Goal: Communication & Community: Answer question/provide support

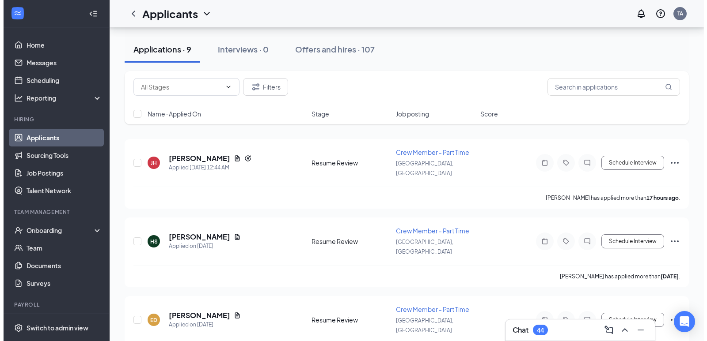
scroll to position [88, 0]
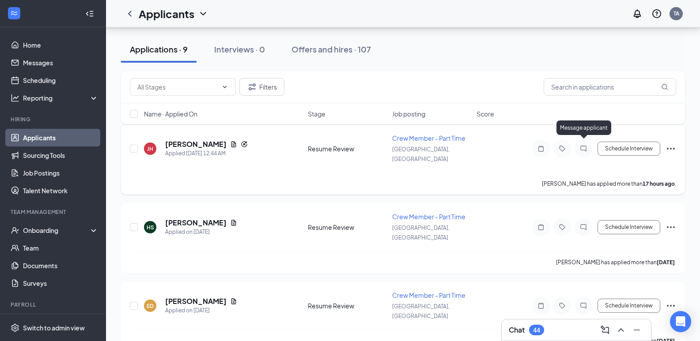
click at [581, 145] on icon "ChatInactive" at bounding box center [583, 148] width 11 height 7
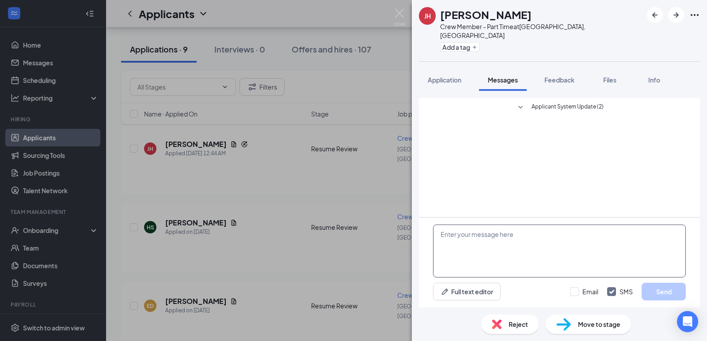
click at [492, 244] on textarea at bounding box center [559, 251] width 253 height 53
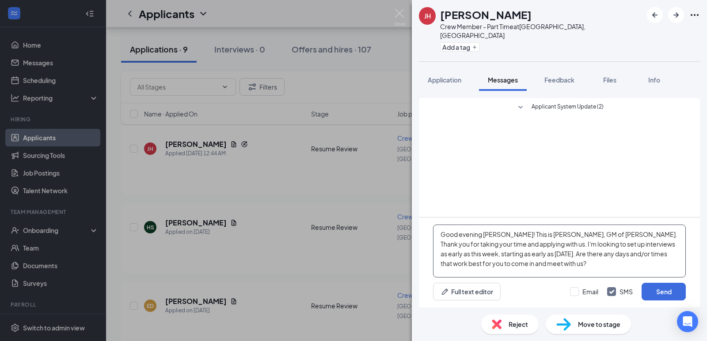
click at [645, 235] on textarea "Good evening [PERSON_NAME]! This is [PERSON_NAME], GM of [PERSON_NAME]. Thank y…" at bounding box center [559, 251] width 253 height 53
type textarea "Good evening [PERSON_NAME]! This is [PERSON_NAME], GM of Marugame Udon in [GEOG…"
click at [658, 289] on button "Send" at bounding box center [663, 292] width 44 height 18
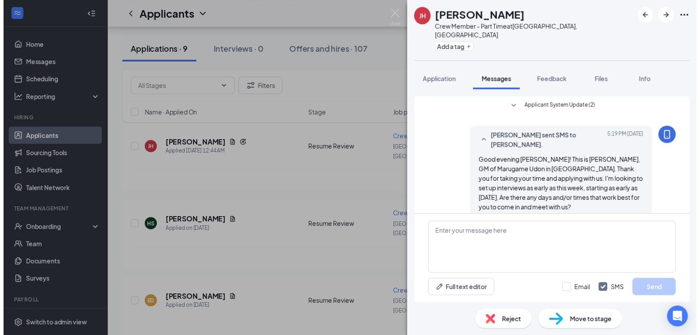
scroll to position [3, 0]
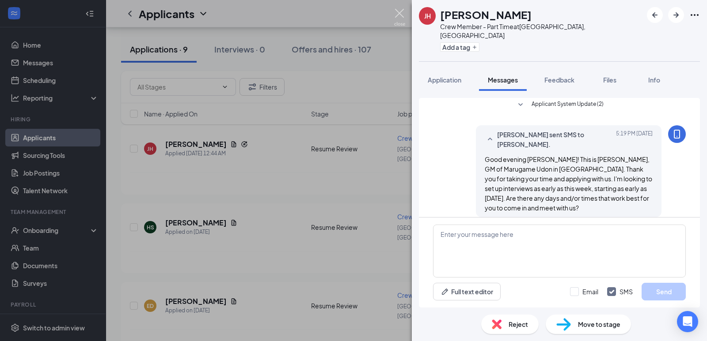
click at [397, 15] on img at bounding box center [399, 17] width 11 height 17
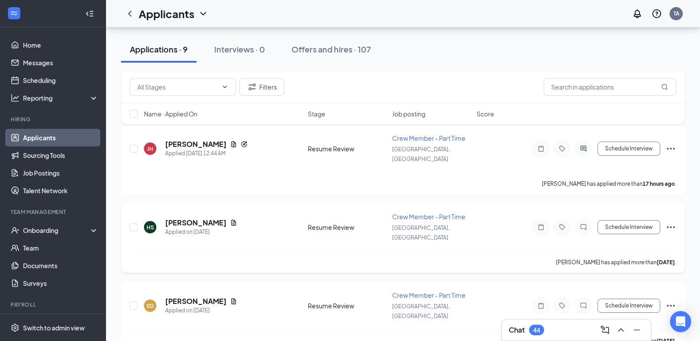
scroll to position [132, 0]
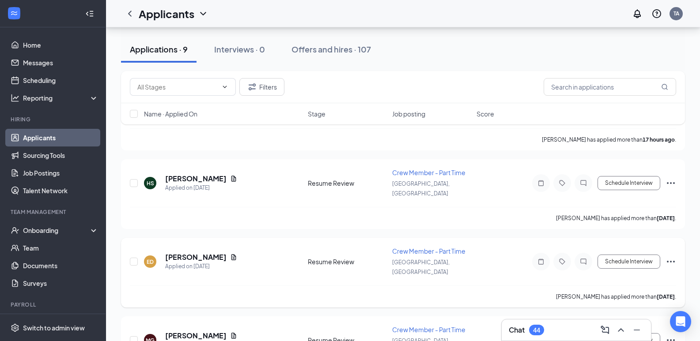
click at [436, 247] on span "Crew Member - Part Time" at bounding box center [428, 251] width 73 height 8
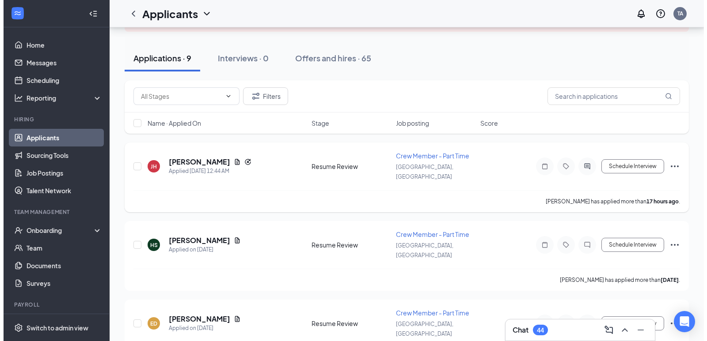
scroll to position [177, 0]
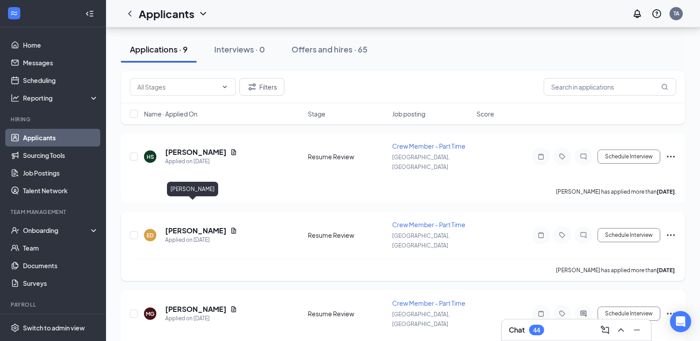
click at [197, 226] on h5 "[PERSON_NAME]" at bounding box center [195, 231] width 61 height 10
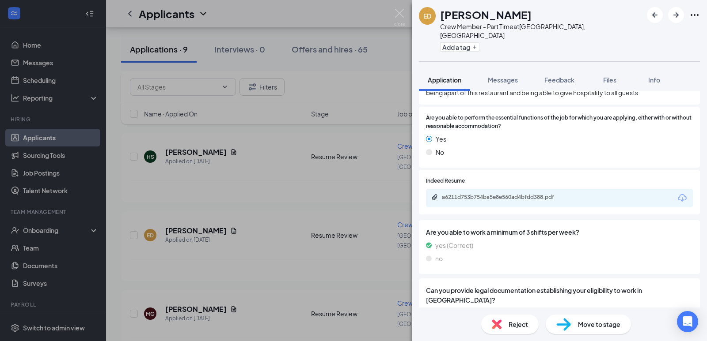
scroll to position [745, 0]
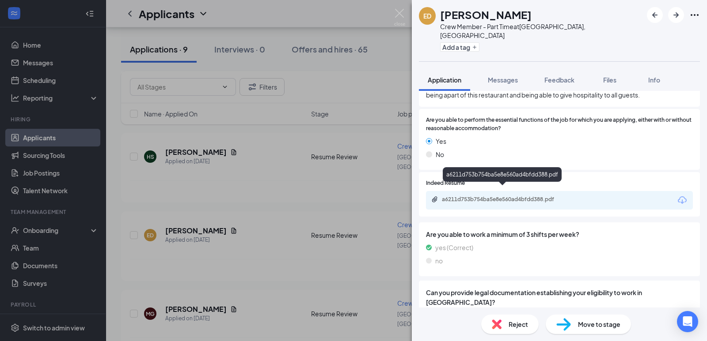
click at [518, 196] on div "a6211d753b754ba5e8e560ad4bfdd388.pdf" at bounding box center [504, 199] width 124 height 7
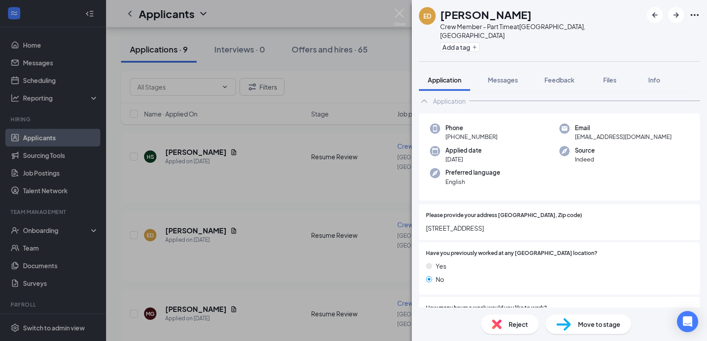
scroll to position [0, 0]
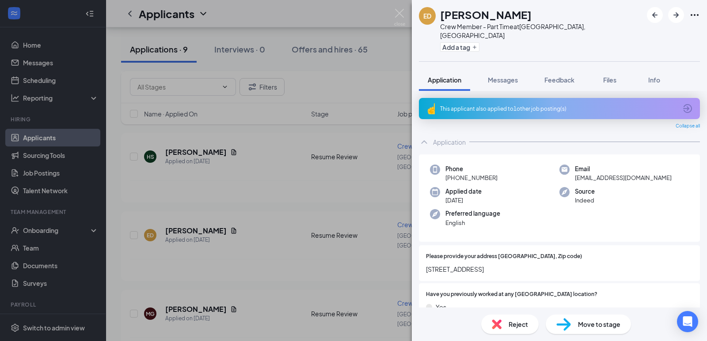
click at [507, 105] on div "This applicant also applied to 1 other job posting(s)" at bounding box center [558, 109] width 237 height 8
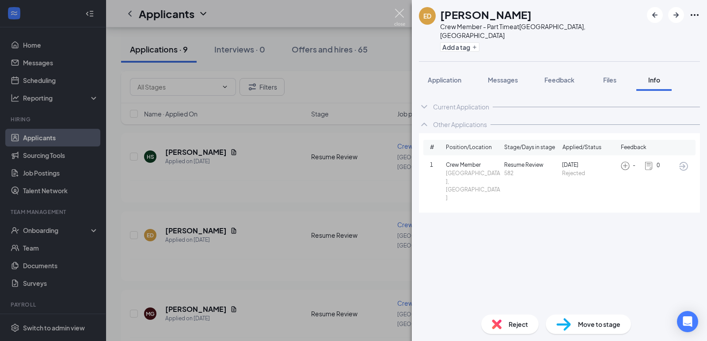
click at [399, 12] on img at bounding box center [399, 17] width 11 height 17
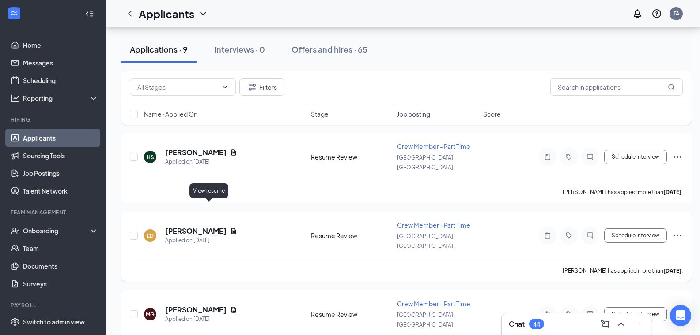
click at [230, 227] on icon "Document" at bounding box center [233, 230] width 7 height 7
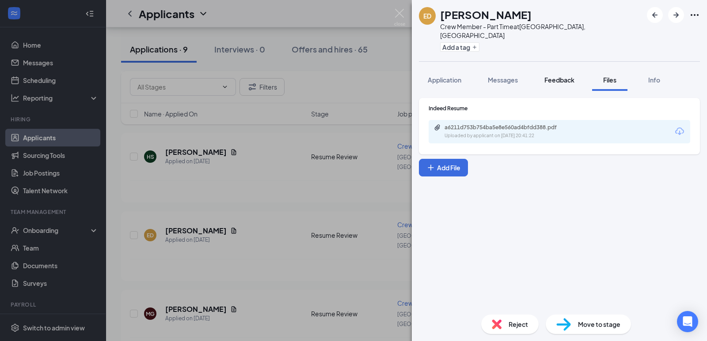
click at [568, 78] on button "Feedback" at bounding box center [559, 80] width 48 height 22
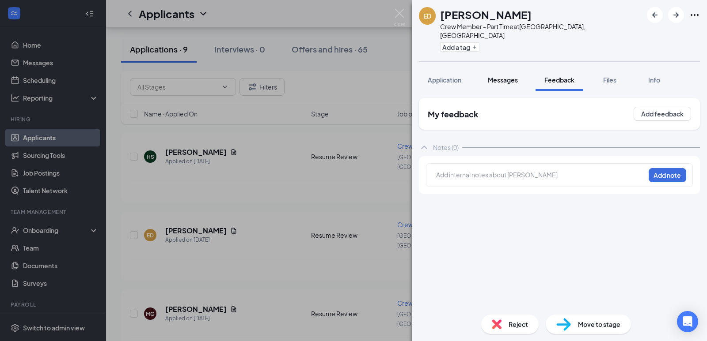
click at [503, 76] on span "Messages" at bounding box center [503, 80] width 30 height 8
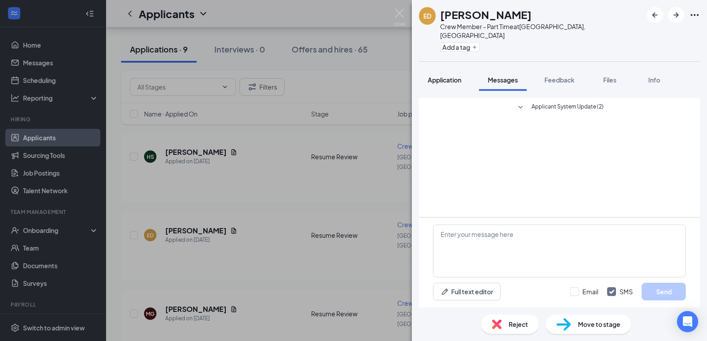
click at [446, 76] on span "Application" at bounding box center [444, 80] width 34 height 8
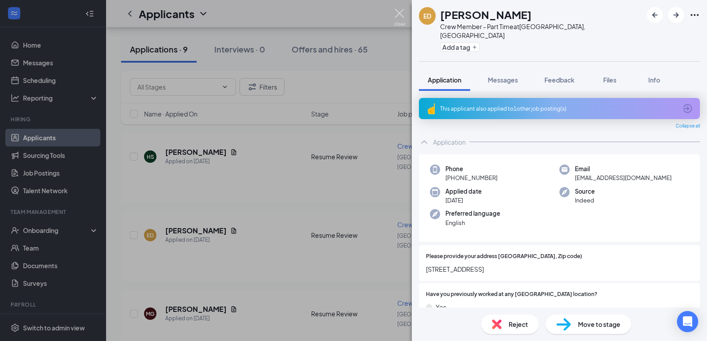
click at [400, 11] on img at bounding box center [399, 17] width 11 height 17
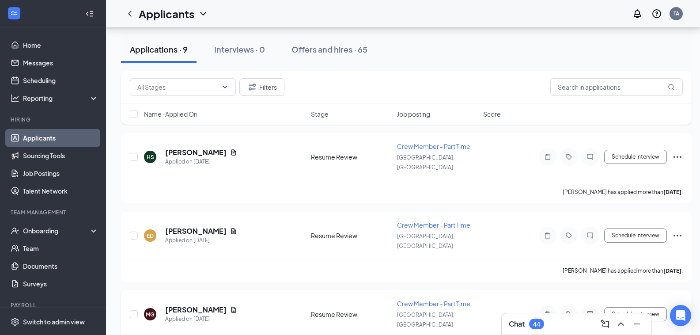
click at [550, 315] on div "Chat 44" at bounding box center [576, 323] width 149 height 21
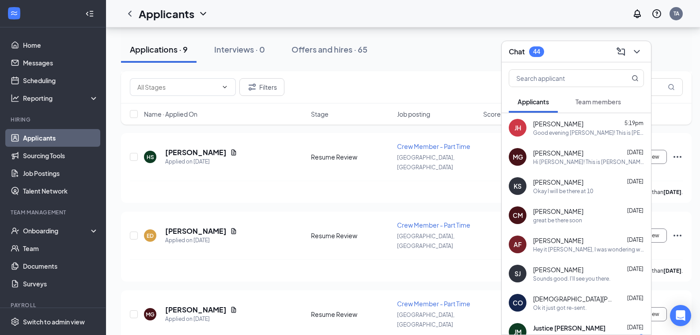
click at [544, 124] on span "[PERSON_NAME]" at bounding box center [558, 123] width 50 height 9
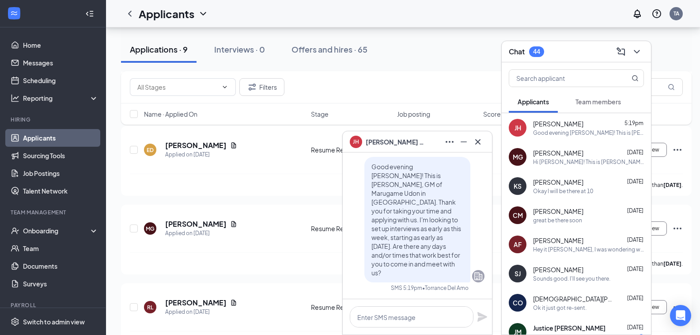
scroll to position [265, 0]
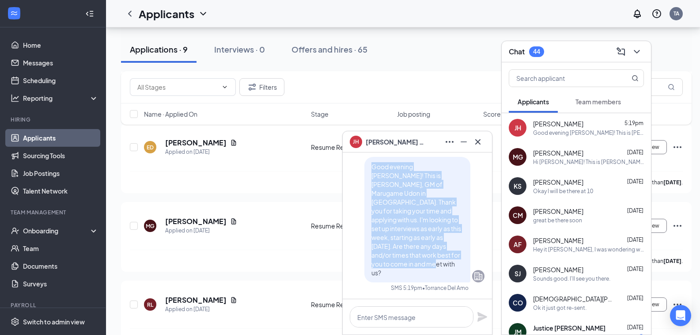
drag, startPoint x: 420, startPoint y: 273, endPoint x: 366, endPoint y: 185, distance: 103.9
click at [371, 185] on p "Good evening [PERSON_NAME]! This is [PERSON_NAME], GM of Marugame Udon in [GEOG…" at bounding box center [417, 219] width 92 height 115
copy span "Good evening [PERSON_NAME]! This is [PERSON_NAME], GM of Marugame Udon in [GEOG…"
click at [480, 141] on icon "Cross" at bounding box center [478, 141] width 11 height 11
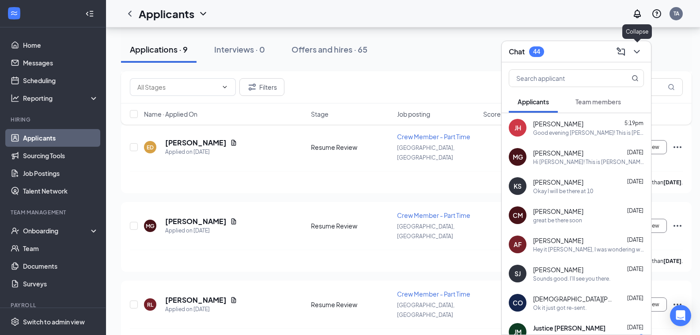
click at [636, 51] on icon "ChevronDown" at bounding box center [636, 51] width 11 height 11
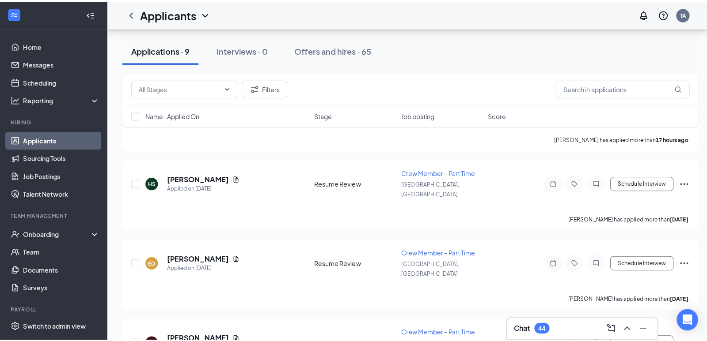
scroll to position [132, 0]
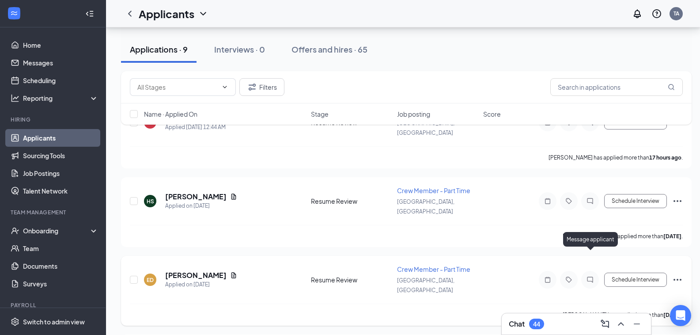
click at [588, 276] on icon "ChatInactive" at bounding box center [590, 279] width 11 height 7
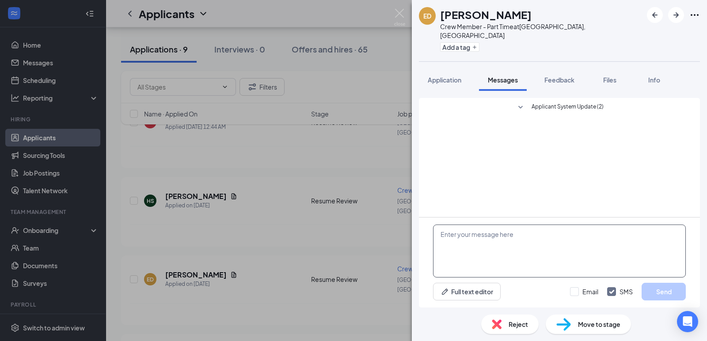
click at [439, 236] on textarea at bounding box center [559, 251] width 253 height 53
paste textarea "Good evening [PERSON_NAME]! This is [PERSON_NAME], GM of Marugame Udon in [GEOG…"
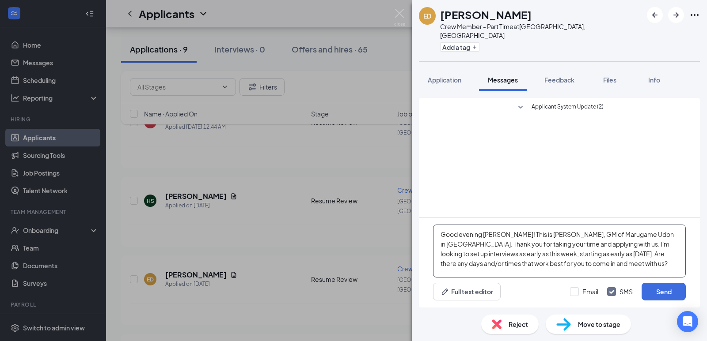
click at [503, 237] on textarea "Good evening [PERSON_NAME]! This is [PERSON_NAME], GM of Marugame Udon in [GEOG…" at bounding box center [559, 251] width 253 height 53
type textarea "Good evening [PERSON_NAME]! This is [PERSON_NAME], GM of Marugame Udon in [GEOG…"
click at [664, 290] on button "Send" at bounding box center [663, 292] width 44 height 18
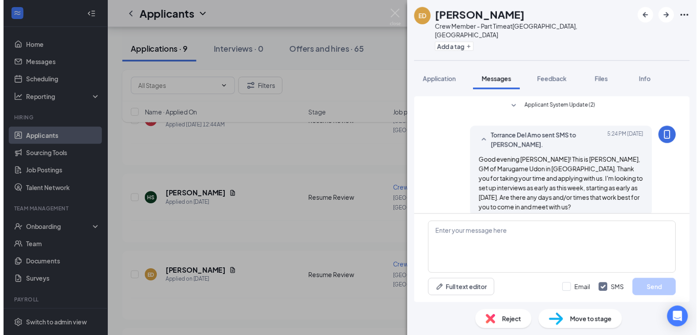
scroll to position [3, 0]
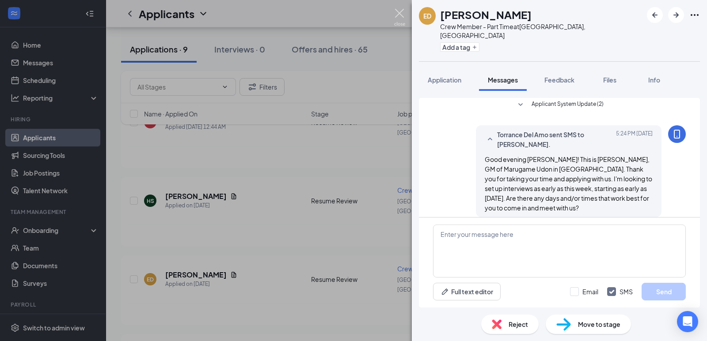
click at [400, 12] on img at bounding box center [399, 17] width 11 height 17
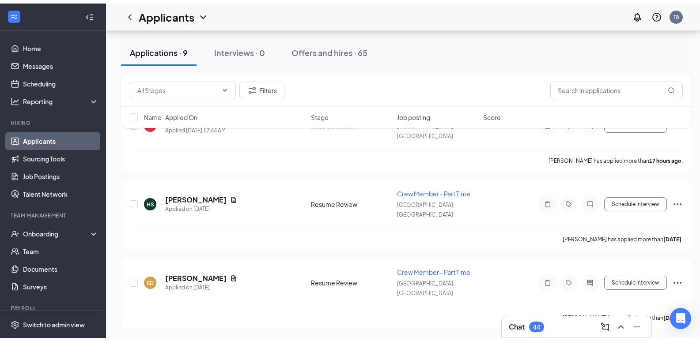
scroll to position [44, 0]
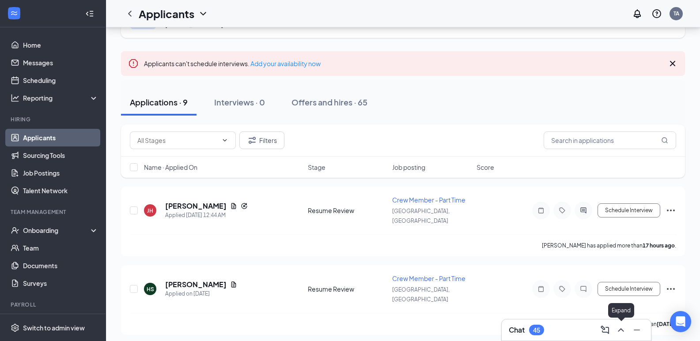
click at [624, 331] on icon "ChevronUp" at bounding box center [621, 331] width 6 height 4
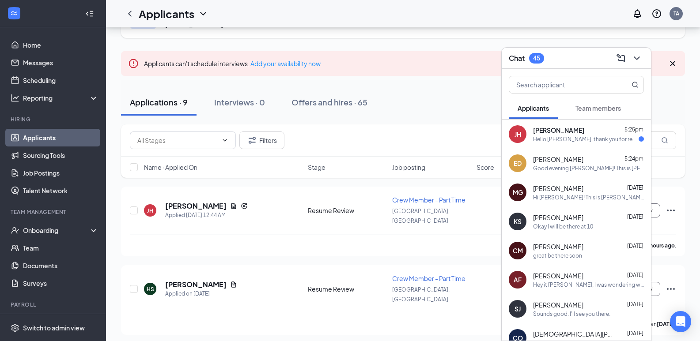
click at [566, 137] on div "Hello [PERSON_NAME], thank you for reaching out I am available [DATE] like 2pm …" at bounding box center [586, 140] width 106 height 8
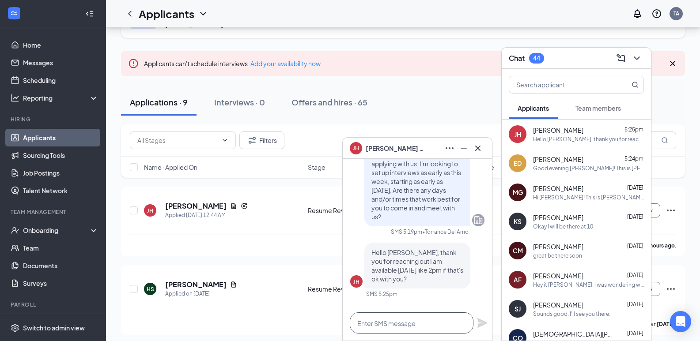
click at [374, 324] on textarea at bounding box center [412, 323] width 124 height 21
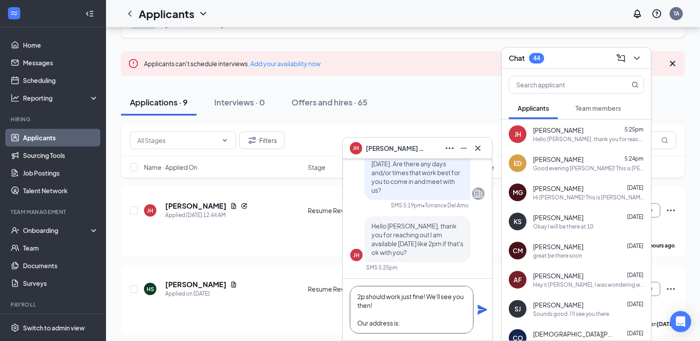
paste textarea "[STREET_ADDRESS]"
drag, startPoint x: 401, startPoint y: 323, endPoint x: 411, endPoint y: 337, distance: 17.1
click at [401, 324] on textarea "2p should work just fine! We'll see you then! Our address is: [STREET_ADDRESS]" at bounding box center [412, 310] width 124 height 48
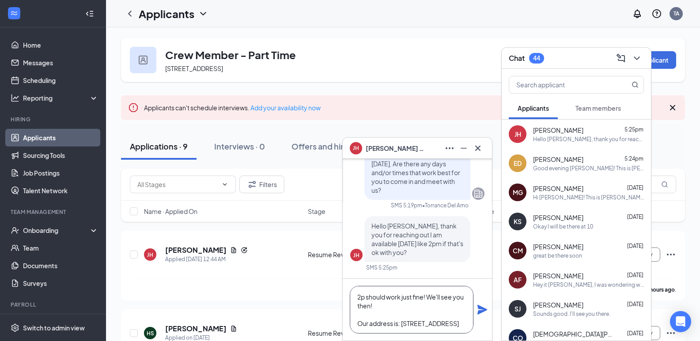
click at [424, 297] on textarea "2p should work just fine! We'll see you then! Our address is: [STREET_ADDRESS]" at bounding box center [412, 310] width 124 height 48
click at [443, 323] on textarea "2p [DATE] works great! We'll see you then! Our address is: [STREET_ADDRESS]" at bounding box center [412, 310] width 124 height 48
type textarea "2p [DATE] works great! We'll see you then! Our address is: [STREET_ADDRESS]"
click at [479, 308] on icon "Plane" at bounding box center [482, 310] width 10 height 10
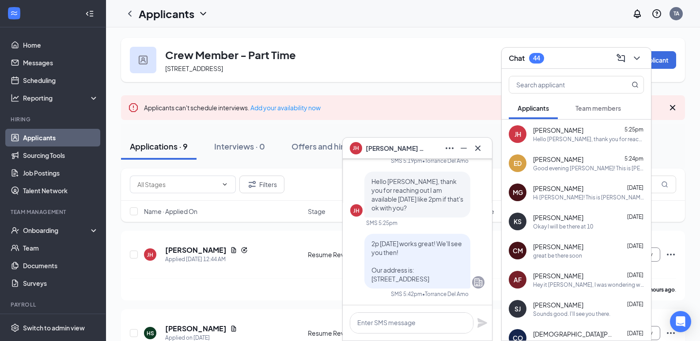
scroll to position [0, 0]
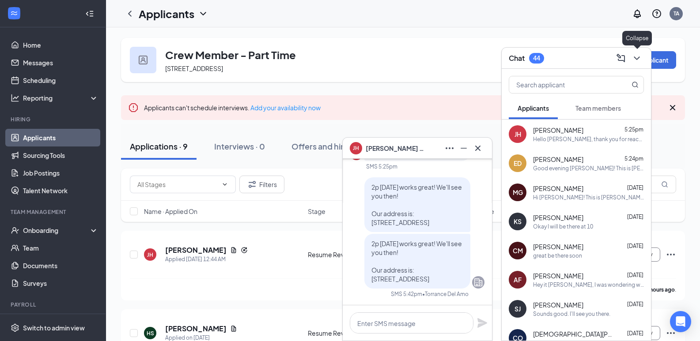
click at [639, 54] on icon "ChevronDown" at bounding box center [636, 58] width 11 height 11
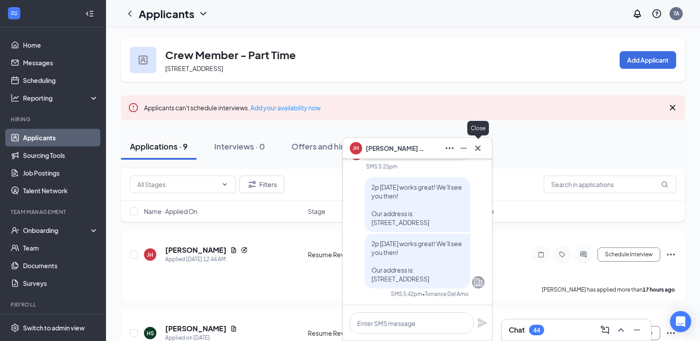
click at [479, 147] on icon "Cross" at bounding box center [478, 148] width 11 height 11
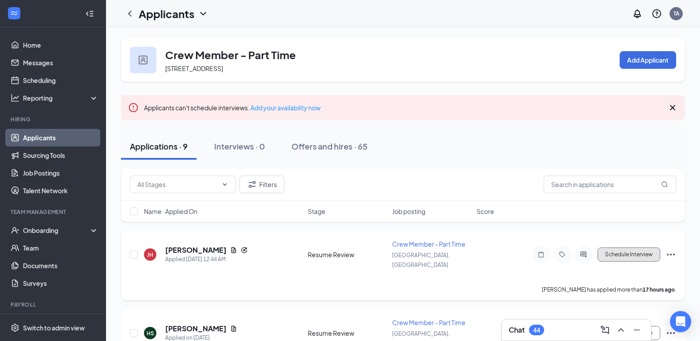
click at [620, 251] on button "Schedule Interview" at bounding box center [628, 255] width 63 height 14
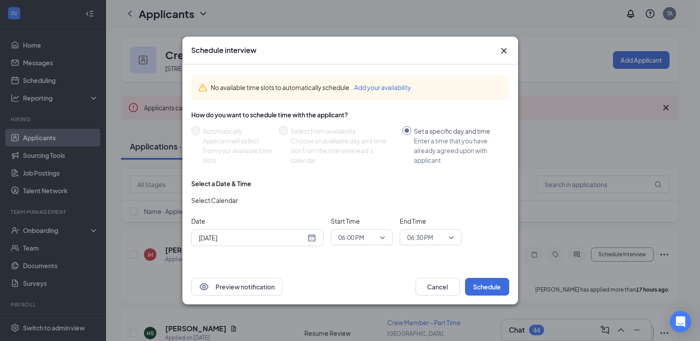
click at [238, 239] on input "[DATE]" at bounding box center [252, 238] width 107 height 10
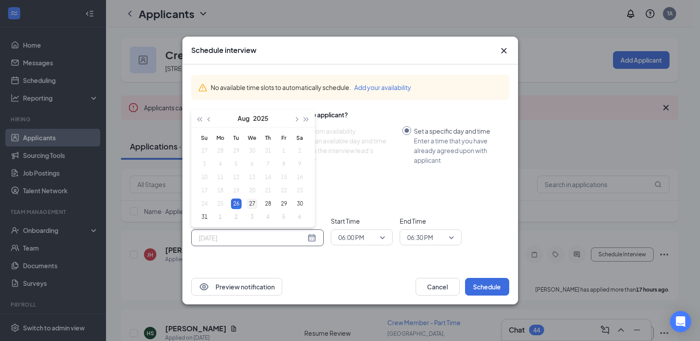
type input "[DATE]"
click at [253, 203] on div "27" at bounding box center [252, 204] width 11 height 11
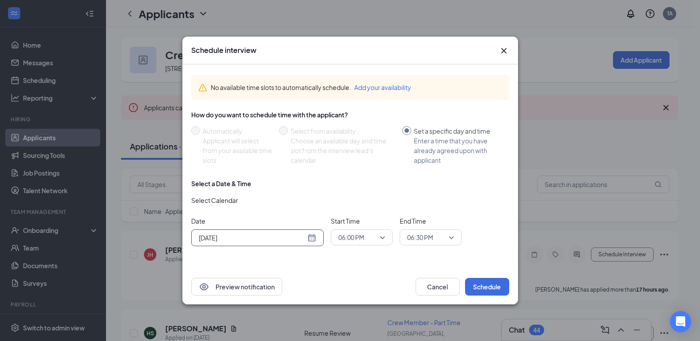
click at [379, 233] on span "06:00 PM" at bounding box center [361, 237] width 47 height 13
click at [355, 200] on span "02:00 PM" at bounding box center [351, 198] width 26 height 10
click at [450, 238] on span "06:30 PM" at bounding box center [430, 237] width 47 height 13
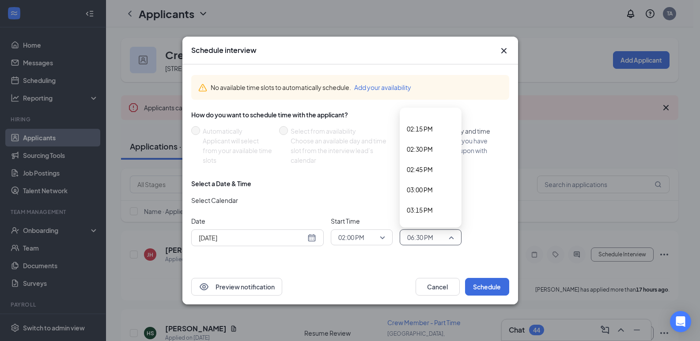
scroll to position [1146, 0]
click at [414, 155] on span "02:30 PM" at bounding box center [420, 153] width 26 height 10
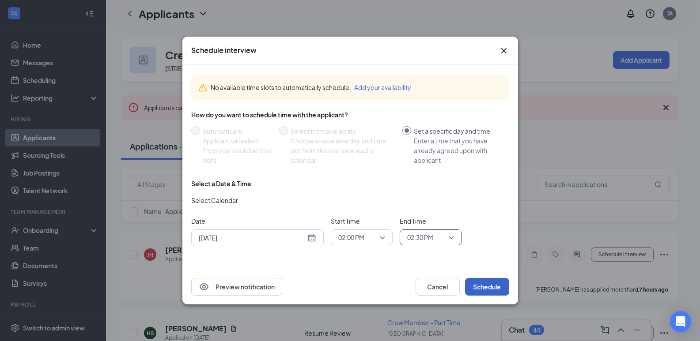
click at [495, 286] on button "Schedule" at bounding box center [487, 287] width 44 height 18
